Goal: Task Accomplishment & Management: Manage account settings

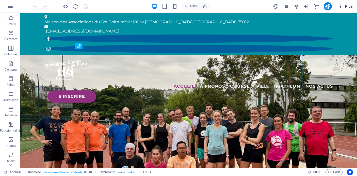
click at [346, 5] on span "Plus" at bounding box center [345, 6] width 15 height 5
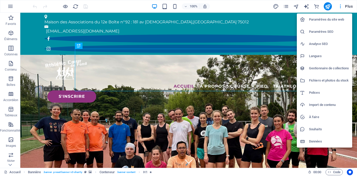
click at [319, 68] on h6 "Gestionnaire de collections" at bounding box center [329, 68] width 40 height 6
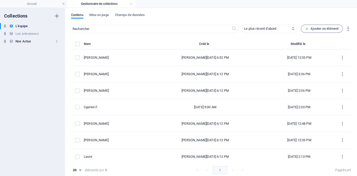
click at [25, 41] on h6 "Nos Actus" at bounding box center [22, 41] width 15 height 6
select select "updatedAt_DESC"
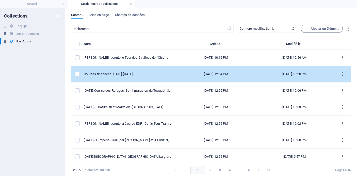
click at [132, 73] on div "Courses financées [DATE]-[DATE]" at bounding box center [128, 74] width 89 height 5
select select "Événements"
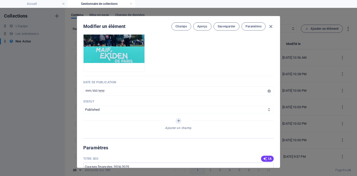
scroll to position [209, 0]
click at [268, 26] on icon "button" at bounding box center [271, 27] width 6 height 6
type input "[DATE]"
type input "courses-financees-2024-5"
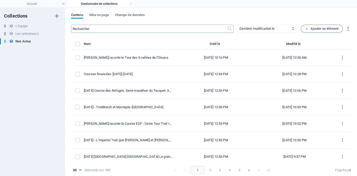
click at [166, 31] on input "text" at bounding box center [149, 29] width 156 height 8
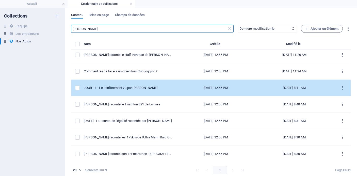
scroll to position [36, 0]
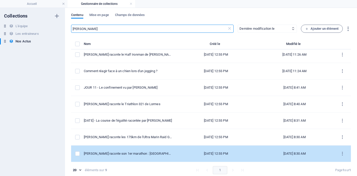
type input "[PERSON_NAME]"
click at [136, 155] on div "[PERSON_NAME] raconte son 1er marathon : [GEOGRAPHIC_DATA] 2024" at bounding box center [128, 153] width 89 height 5
select select "Les récits de course"
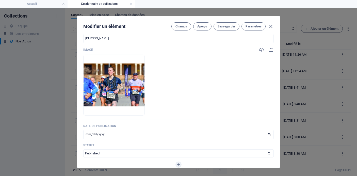
scroll to position [174, 0]
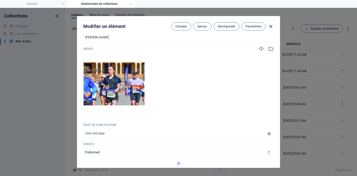
click at [270, 27] on icon "button" at bounding box center [271, 27] width 6 height 6
type input "[DATE]"
type input "audrey-raconte-son-1er-marathon-seville-2024"
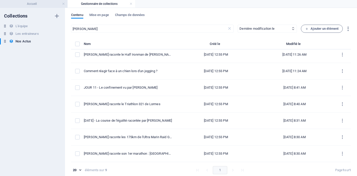
click at [45, 2] on h4 "Accueil" at bounding box center [33, 4] width 67 height 6
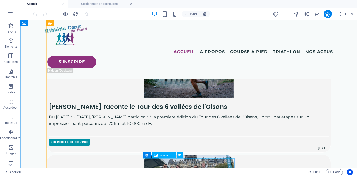
scroll to position [234, 0]
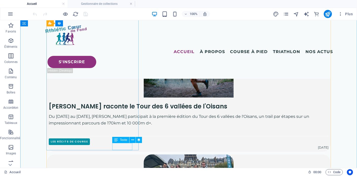
click at [122, 146] on div "[DATE]" at bounding box center [189, 148] width 284 height 7
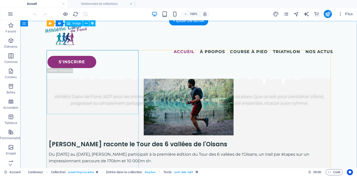
scroll to position [148, 0]
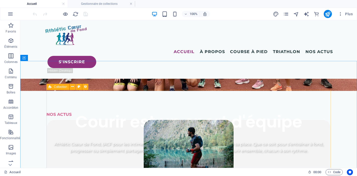
click at [50, 87] on icon at bounding box center [49, 87] width 3 height 6
select select "6779b310079b3e274d0c2b72"
select select "columns.publishing_date_DESC"
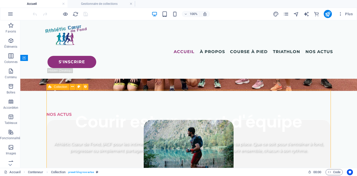
select select "columns.status"
select select "columns.publishing_date"
select select "past"
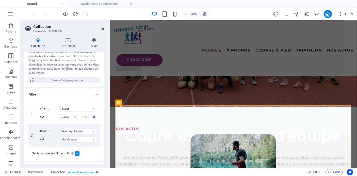
scroll to position [97, 0]
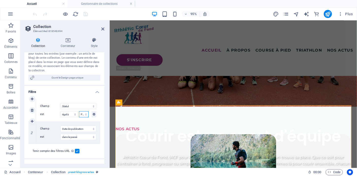
click at [84, 114] on select "Published Draft" at bounding box center [84, 114] width 10 height 6
click at [81, 129] on select "Créé le Mis à jour le Name Slug Catégorie Auteur Date de publication Statut" at bounding box center [78, 129] width 36 height 6
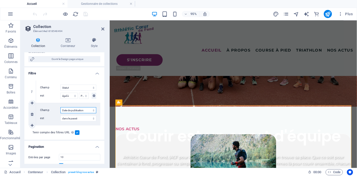
scroll to position [118, 0]
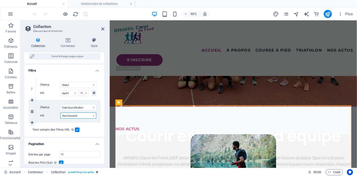
click at [88, 114] on select "dans le passé dans le futur après avant ou le après après ou le" at bounding box center [78, 115] width 36 height 6
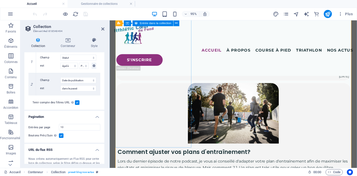
scroll to position [437, 0]
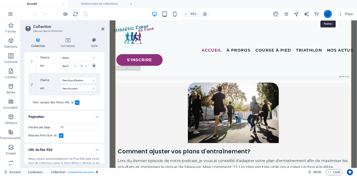
click at [327, 15] on icon "publish" at bounding box center [327, 14] width 6 height 6
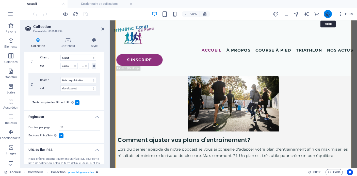
scroll to position [411, 0]
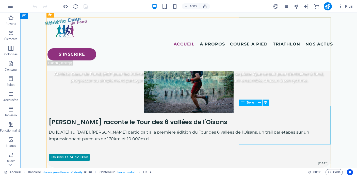
scroll to position [222, 0]
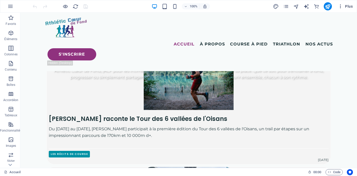
click at [346, 6] on span "Plus" at bounding box center [345, 6] width 15 height 5
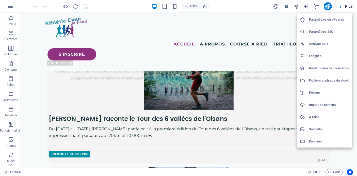
click at [326, 69] on h6 "Gestionnaire de collections" at bounding box center [329, 68] width 40 height 6
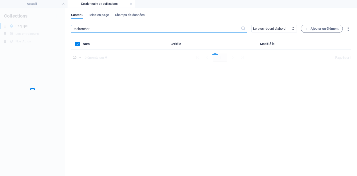
scroll to position [0, 0]
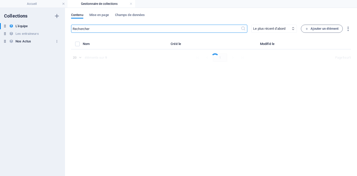
select select "[DOMAIN_NAME]_ASC"
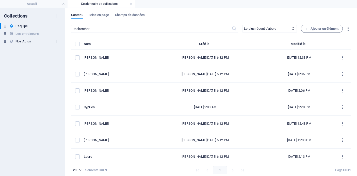
click at [25, 43] on h6 "Nos Actus" at bounding box center [22, 41] width 15 height 6
type input "[PERSON_NAME]"
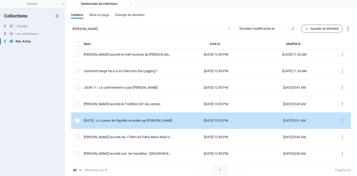
scroll to position [2, 0]
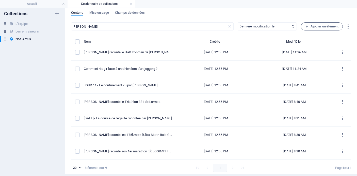
click at [277, 27] on select "Le plus récent d'abord Le plus ancien d'abord Dernière modification le Name (cr…" at bounding box center [266, 26] width 59 height 8
click at [237, 22] on select "Le plus récent d'abord Le plus ancien d'abord Dernière modification le Name (cr…" at bounding box center [266, 26] width 59 height 8
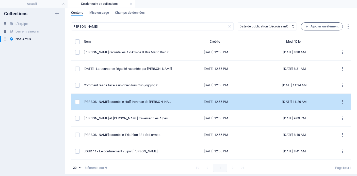
scroll to position [0, 0]
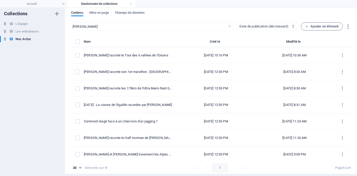
click at [266, 26] on select "Le plus récent d'abord Le plus ancien d'abord Dernière modification le Name (cr…" at bounding box center [266, 26] width 59 height 8
select select "createdAt_DESC"
click at [237, 22] on select "Le plus récent d'abord Le plus ancien d'abord Dernière modification le Name (cr…" at bounding box center [266, 26] width 59 height 8
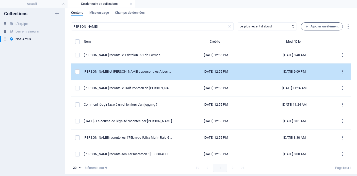
scroll to position [36, 0]
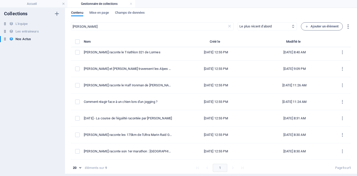
click at [228, 168] on li "pagination navigation" at bounding box center [233, 168] width 10 height 8
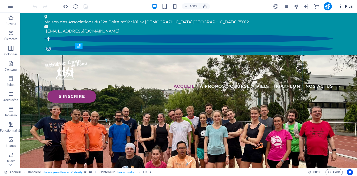
click at [342, 6] on icon "button" at bounding box center [340, 6] width 5 height 5
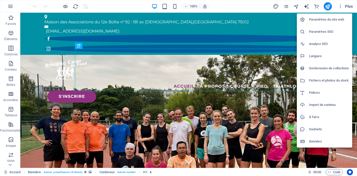
click at [325, 70] on h6 "Gestionnaire de collections" at bounding box center [329, 68] width 40 height 6
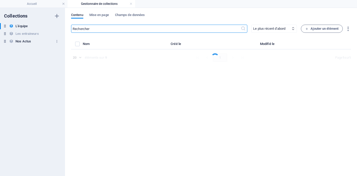
select select "[DOMAIN_NAME]_ASC"
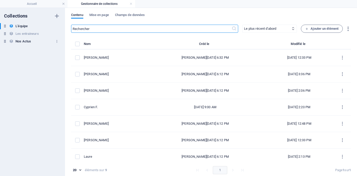
click at [27, 43] on h6 "Nos Actus" at bounding box center [22, 41] width 15 height 6
type input "[PERSON_NAME]"
select select "createdAt_DESC"
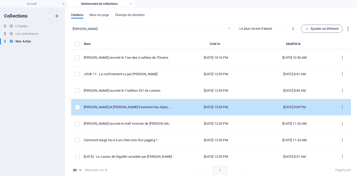
scroll to position [36, 0]
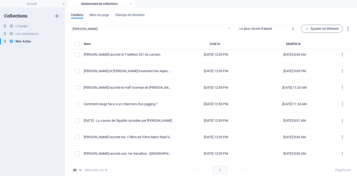
click at [230, 170] on li "pagination navigation" at bounding box center [233, 170] width 10 height 8
click at [240, 170] on li "pagination navigation" at bounding box center [242, 170] width 10 height 8
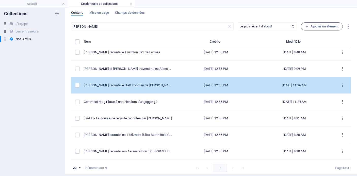
scroll to position [0, 0]
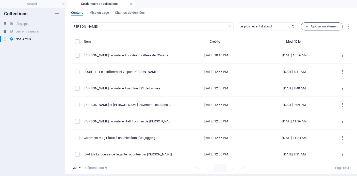
click at [132, 4] on link at bounding box center [130, 4] width 3 height 5
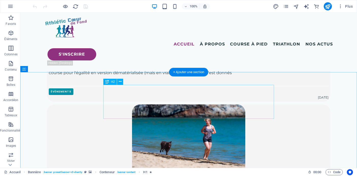
scroll to position [1251, 0]
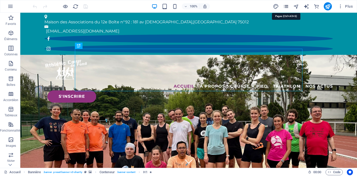
click at [287, 8] on icon "pages" at bounding box center [286, 7] width 6 height 6
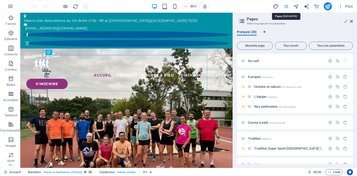
click at [286, 5] on icon "pages" at bounding box center [286, 7] width 6 height 6
click at [350, 7] on span "Plus" at bounding box center [345, 6] width 15 height 5
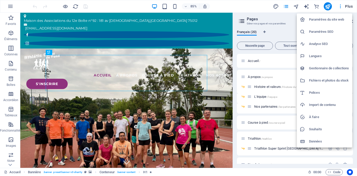
click at [325, 69] on h6 "Gestionnaire de collections" at bounding box center [329, 68] width 40 height 6
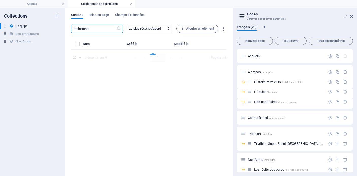
select select "[DOMAIN_NAME]_ASC"
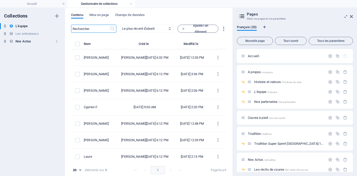
click at [27, 42] on h6 "Nos Actus" at bounding box center [22, 41] width 15 height 6
type input "[PERSON_NAME]"
select select "createdAt_DESC"
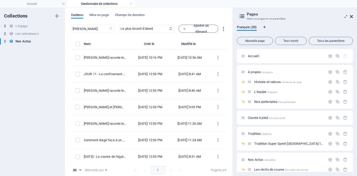
click at [352, 17] on icon at bounding box center [351, 16] width 3 height 4
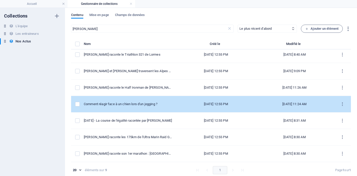
scroll to position [2, 0]
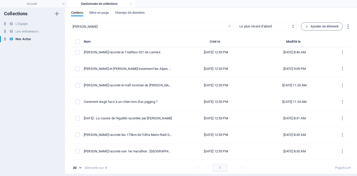
click at [230, 169] on li "pagination navigation" at bounding box center [233, 168] width 10 height 8
click at [80, 169] on body "Athlétic Coeur de Fond Accueil Gestionnaire de collections Favoris Éléments Col…" at bounding box center [178, 88] width 357 height 176
click at [80, 168] on li "100" at bounding box center [76, 166] width 13 height 10
type input "100"
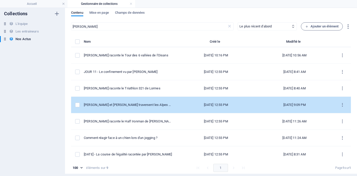
scroll to position [36, 0]
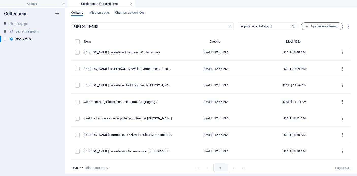
click at [279, 27] on select "Le plus récent d'abord Le plus ancien d'abord Dernière modification le Name (cr…" at bounding box center [266, 26] width 59 height 8
click at [237, 22] on select "Le plus récent d'abord Le plus ancien d'abord Dernière modification le Name (cr…" at bounding box center [266, 26] width 59 height 8
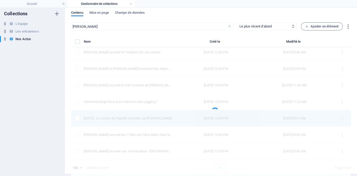
scroll to position [0, 0]
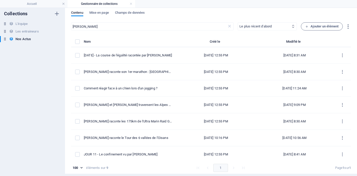
click at [256, 25] on select "Le plus récent d'abord Le plus ancien d'abord Dernière modification le Name (cr…" at bounding box center [266, 26] width 59 height 8
select select "createdAt_DESC"
click at [237, 22] on select "Le plus récent d'abord Le plus ancien d'abord Dernière modification le Name (cr…" at bounding box center [266, 26] width 59 height 8
click at [129, 4] on link at bounding box center [130, 4] width 3 height 5
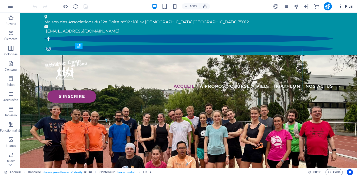
click at [351, 7] on span "Plus" at bounding box center [345, 6] width 15 height 5
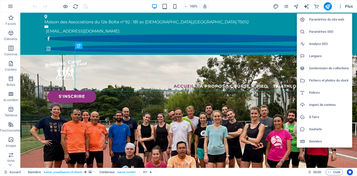
click at [324, 69] on h6 "Gestionnaire de collections" at bounding box center [329, 68] width 40 height 6
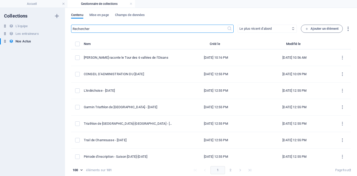
click at [271, 29] on select "Le plus récent d'abord Le plus ancien d'abord Dernière modification le Name (cr…" at bounding box center [266, 29] width 59 height 8
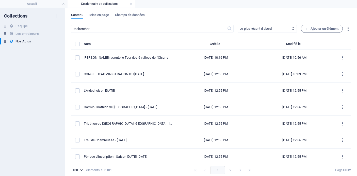
select select "columns.publishing_date_DESC"
click at [237, 25] on select "Le plus récent d'abord Le plus ancien d'abord Dernière modification le Name (cr…" at bounding box center [266, 29] width 59 height 8
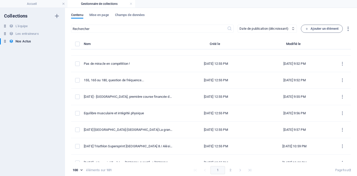
scroll to position [555, 0]
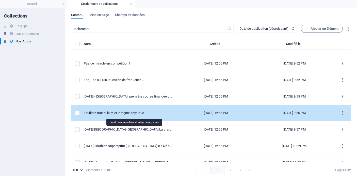
click at [139, 113] on div "Equilibre musculaire et intégrité physique" at bounding box center [128, 113] width 89 height 5
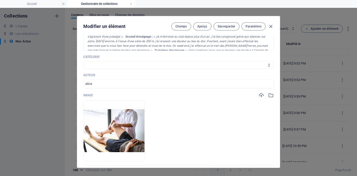
scroll to position [137, 0]
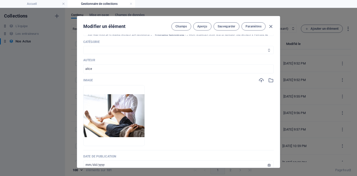
click at [171, 50] on select "Les résultats Les récits de course Événements Conseils sportifs" at bounding box center [178, 50] width 190 height 8
select select "Conseils sportifs"
click at [83, 46] on select "Les résultats Les récits de course Événements Conseils sportifs" at bounding box center [178, 50] width 190 height 8
click at [224, 26] on span "Sauvegarder" at bounding box center [226, 26] width 18 height 4
click at [271, 26] on icon "button" at bounding box center [271, 27] width 6 height 6
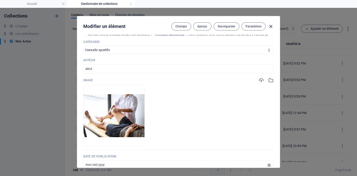
type input "[DATE]"
type input "equilibre-musculaire-et-integrite-physique"
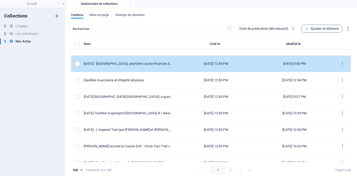
scroll to position [598, 0]
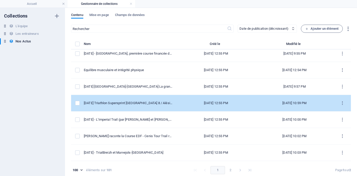
click at [147, 103] on div "[DATE] Triathlon Supersprint [GEOGRAPHIC_DATA] 8 / Alésia Trail 52km / Swimrun …" at bounding box center [128, 103] width 89 height 5
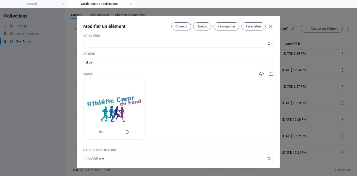
scroll to position [147, 0]
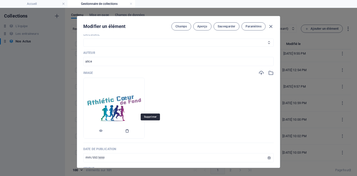
click at [129, 129] on icon "button" at bounding box center [127, 131] width 4 height 4
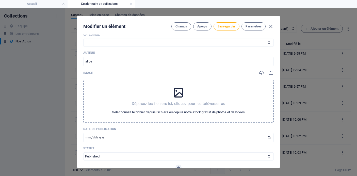
click at [147, 109] on span "Sélectionnez le fichier depuis Fichiers ou depuis notre stock gratuit de photos…" at bounding box center [178, 112] width 132 height 6
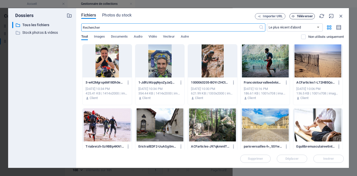
click at [302, 17] on span "Téléverser" at bounding box center [304, 16] width 16 height 3
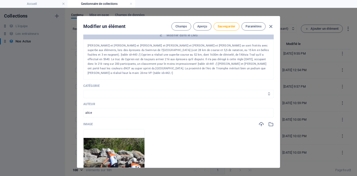
scroll to position [57, 0]
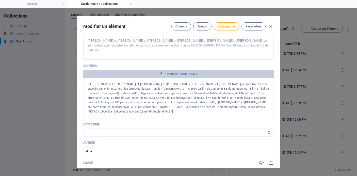
click at [176, 128] on select "Les résultats Les récits de course Événements Conseils sportifs" at bounding box center [178, 132] width 190 height 8
select select "Les résultats"
click at [83, 128] on select "Les résultats Les récits de course Événements Conseils sportifs" at bounding box center [178, 132] width 190 height 8
click at [222, 26] on span "Sauvegarder" at bounding box center [226, 26] width 18 height 4
click at [270, 26] on icon "button" at bounding box center [271, 27] width 6 height 6
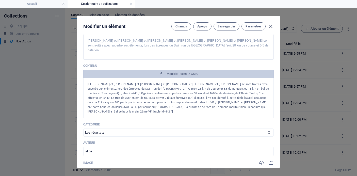
type input "[DATE]"
type input "[DATE]-triathlon-supersprint-[GEOGRAPHIC_DATA]-8-[GEOGRAPHIC_DATA]-trail-52km-s…"
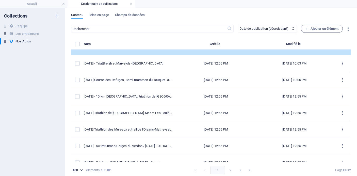
scroll to position [688, 0]
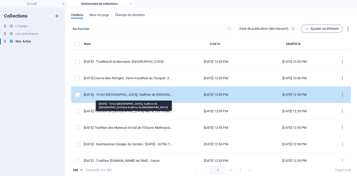
click at [146, 94] on div "[DATE] - 10 km [GEOGRAPHIC_DATA], triathlon de [GEOGRAPHIC_DATA] et triathlon d…" at bounding box center [128, 94] width 89 height 5
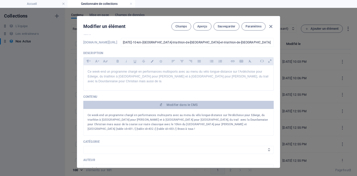
scroll to position [0, 0]
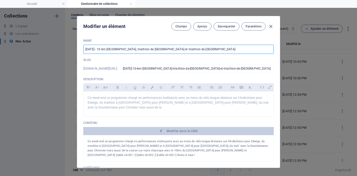
drag, startPoint x: 216, startPoint y: 49, endPoint x: 82, endPoint y: 47, distance: 133.9
click at [82, 47] on div "Name [DATE] - 10 km [GEOGRAPHIC_DATA], triathlon de [GEOGRAPHIC_DATA] et triath…" at bounding box center [178, 100] width 202 height 133
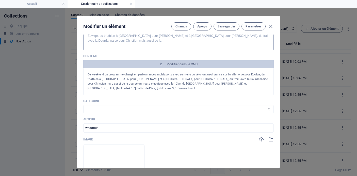
scroll to position [68, 0]
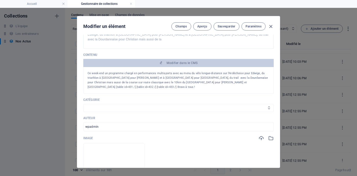
click at [203, 104] on select "Les résultats Les récits de course Événements Conseils sportifs" at bounding box center [178, 108] width 190 height 8
select select "Les résultats"
click at [83, 104] on select "Les résultats Les récits de course Événements Conseils sportifs" at bounding box center [178, 108] width 190 height 8
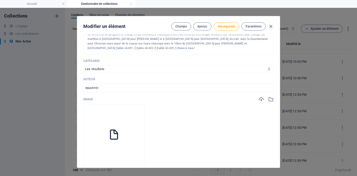
scroll to position [108, 0]
click at [116, 154] on icon "button" at bounding box center [114, 156] width 4 height 4
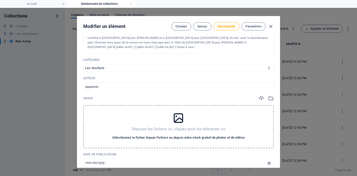
click at [176, 134] on span "Sélectionnez le fichier depuis Fichiers ou depuis notre stock gratuit de photos…" at bounding box center [178, 137] width 132 height 6
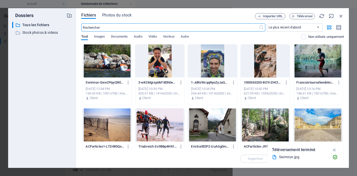
scroll to position [730, 0]
click at [303, 17] on span "Téléverser" at bounding box center [304, 16] width 16 height 3
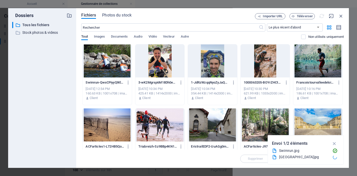
scroll to position [688, 0]
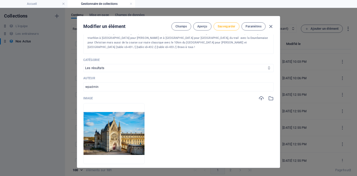
click at [224, 27] on span "Sauvegarder" at bounding box center [226, 26] width 18 height 4
click at [270, 26] on icon "button" at bounding box center [271, 27] width 6 height 6
type input "[DATE]"
type input "[DATE]-10-km-[GEOGRAPHIC_DATA]-triathlon-de-[GEOGRAPHIC_DATA]-et-triathlon-de-[…"
